Goal: Information Seeking & Learning: Learn about a topic

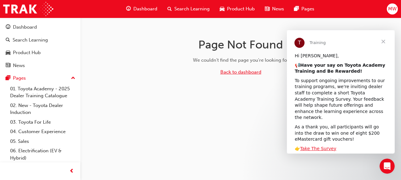
click at [226, 74] on link "Back to dashboard" at bounding box center [241, 72] width 41 height 6
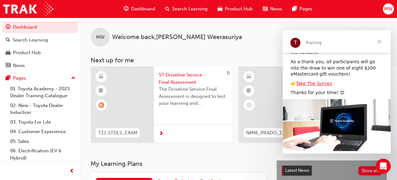
scroll to position [67, 0]
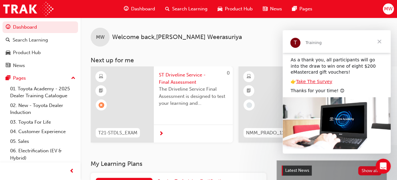
click at [376, 40] on span "Close" at bounding box center [379, 41] width 23 height 23
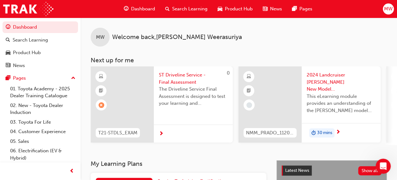
click at [123, 133] on span "T21-STDLS_EXAM" at bounding box center [117, 133] width 39 height 7
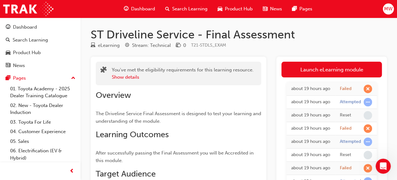
click at [325, 69] on link "Launch eLearning module" at bounding box center [331, 70] width 100 height 16
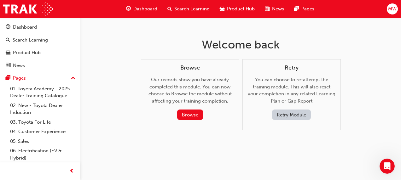
click at [288, 113] on button "Retry Module" at bounding box center [291, 115] width 39 height 10
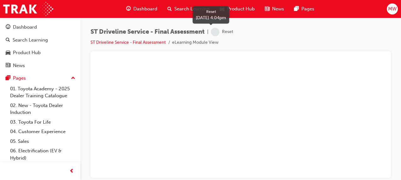
click at [224, 33] on div "Reset" at bounding box center [227, 32] width 11 height 6
click at [193, 39] on li "eLearning Module View" at bounding box center [195, 42] width 46 height 7
click at [28, 24] on div "Dashboard" at bounding box center [25, 27] width 24 height 7
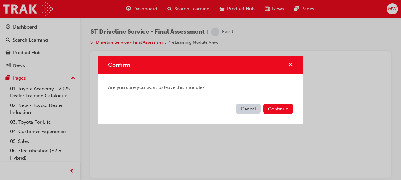
click at [256, 107] on button "Cancel" at bounding box center [248, 109] width 25 height 10
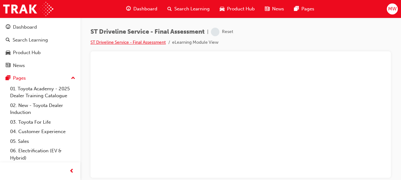
click at [157, 44] on link "ST Driveline Service - Final Assessment" at bounding box center [128, 42] width 75 height 5
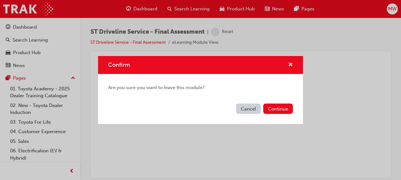
click at [270, 109] on button "Continue" at bounding box center [278, 109] width 30 height 10
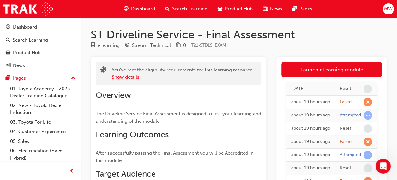
click at [134, 81] on button "Show details" at bounding box center [125, 77] width 27 height 7
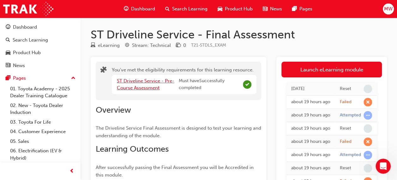
click at [158, 89] on link "ST Driveline Service - Pre-Course Assessment" at bounding box center [145, 84] width 57 height 13
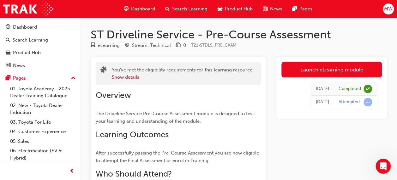
click at [23, 28] on div "Dashboard" at bounding box center [25, 27] width 24 height 7
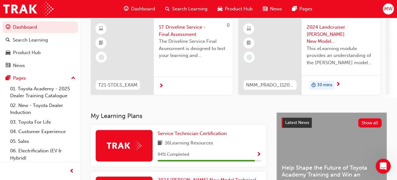
scroll to position [49, 0]
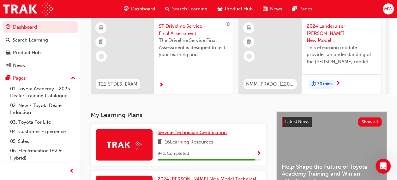
click at [169, 136] on span "Service Technician Certification" at bounding box center [191, 133] width 69 height 6
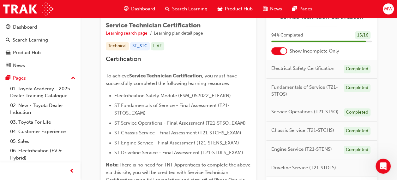
scroll to position [178, 0]
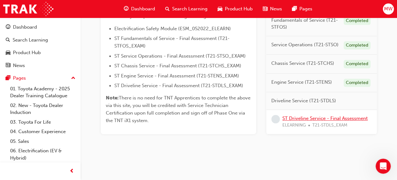
click at [326, 120] on link "ST Driveline Service - Final Assessment" at bounding box center [324, 118] width 85 height 6
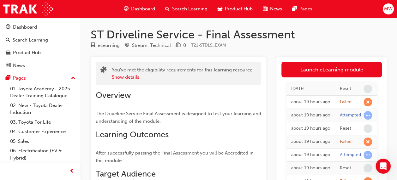
click at [309, 68] on link "Launch eLearning module" at bounding box center [331, 70] width 100 height 16
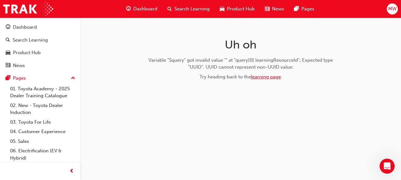
click at [272, 75] on link "learning page" at bounding box center [266, 77] width 30 height 6
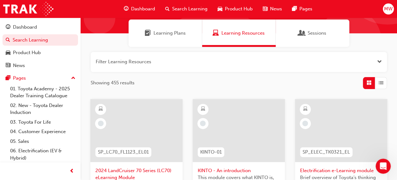
scroll to position [47, 0]
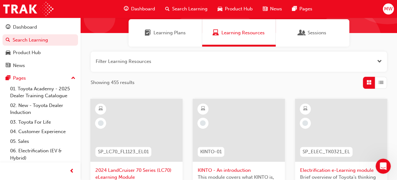
click at [170, 32] on span "Learning Plans" at bounding box center [169, 32] width 32 height 7
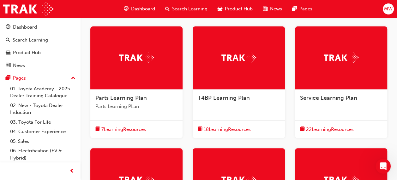
scroll to position [120, 0]
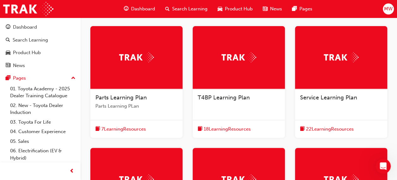
click at [38, 30] on div "Dashboard" at bounding box center [40, 27] width 69 height 8
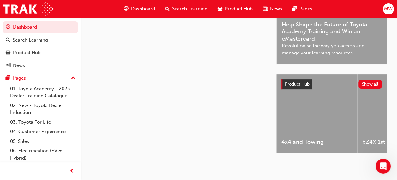
scroll to position [120, 0]
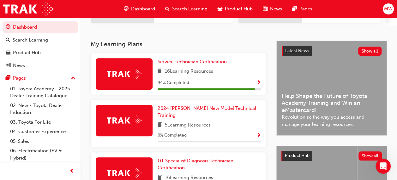
click at [257, 86] on span "Show Progress" at bounding box center [258, 83] width 5 height 6
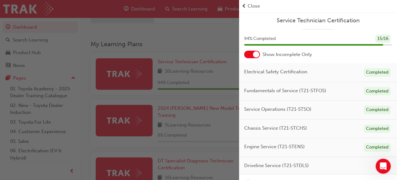
scroll to position [18, 0]
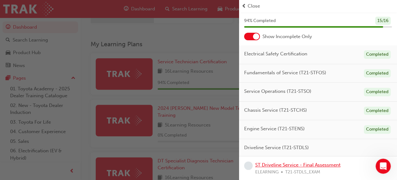
click at [323, 166] on link "ST Driveline Service - Final Assessment" at bounding box center [297, 165] width 85 height 6
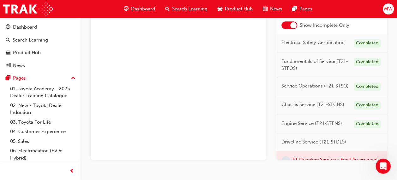
scroll to position [39, 0]
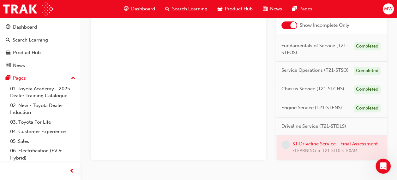
click at [320, 137] on div at bounding box center [331, 148] width 110 height 24
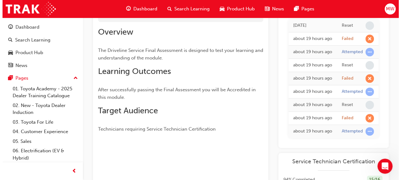
scroll to position [0, 0]
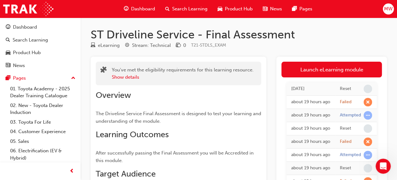
click at [336, 69] on link "Launch eLearning module" at bounding box center [331, 70] width 100 height 16
